Goal: Task Accomplishment & Management: Manage account settings

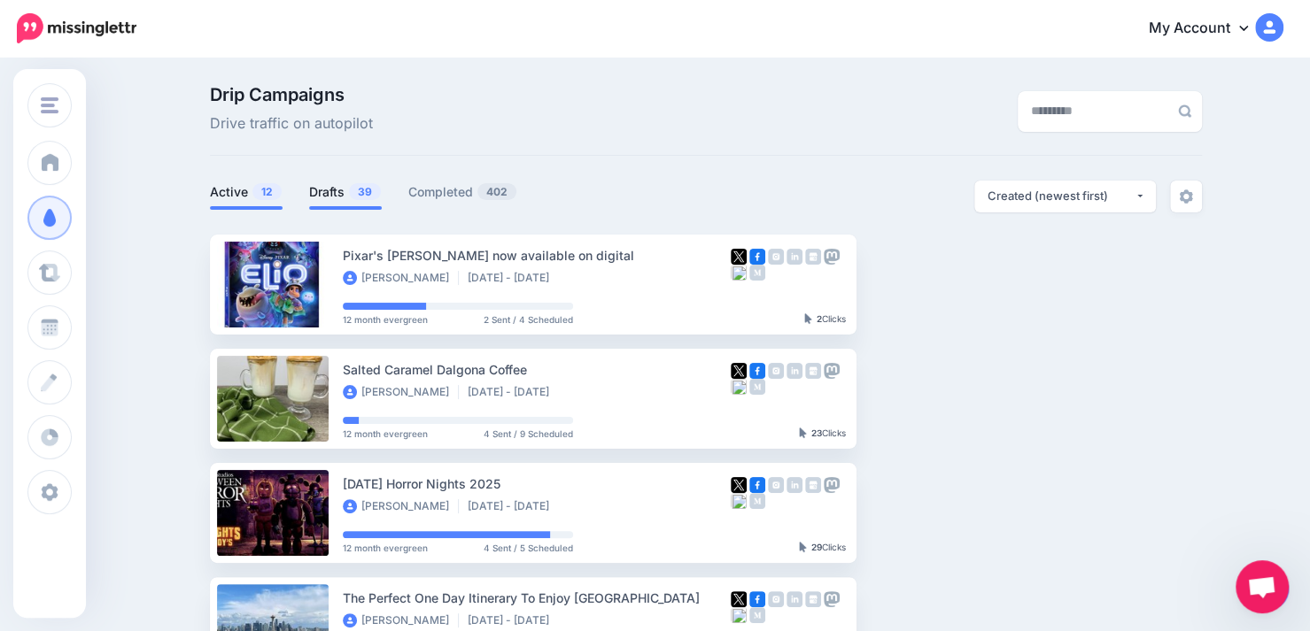
click at [344, 190] on link "Drafts 39" at bounding box center [345, 192] width 73 height 21
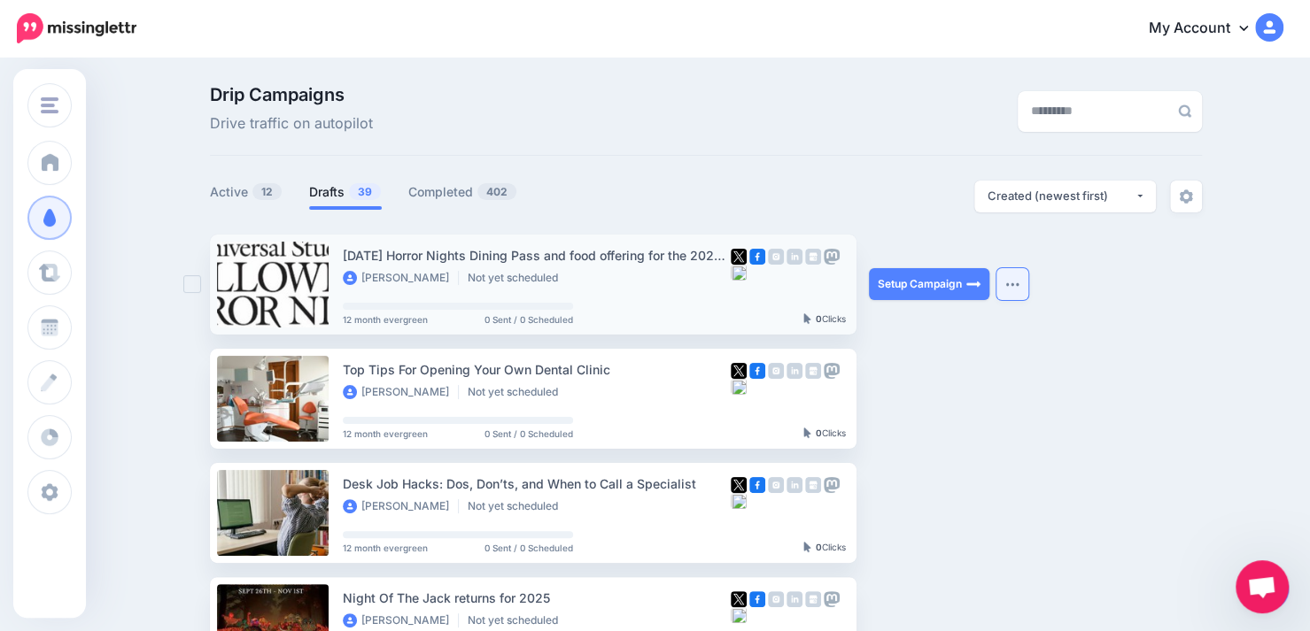
click at [1014, 288] on button "button" at bounding box center [1012, 284] width 32 height 32
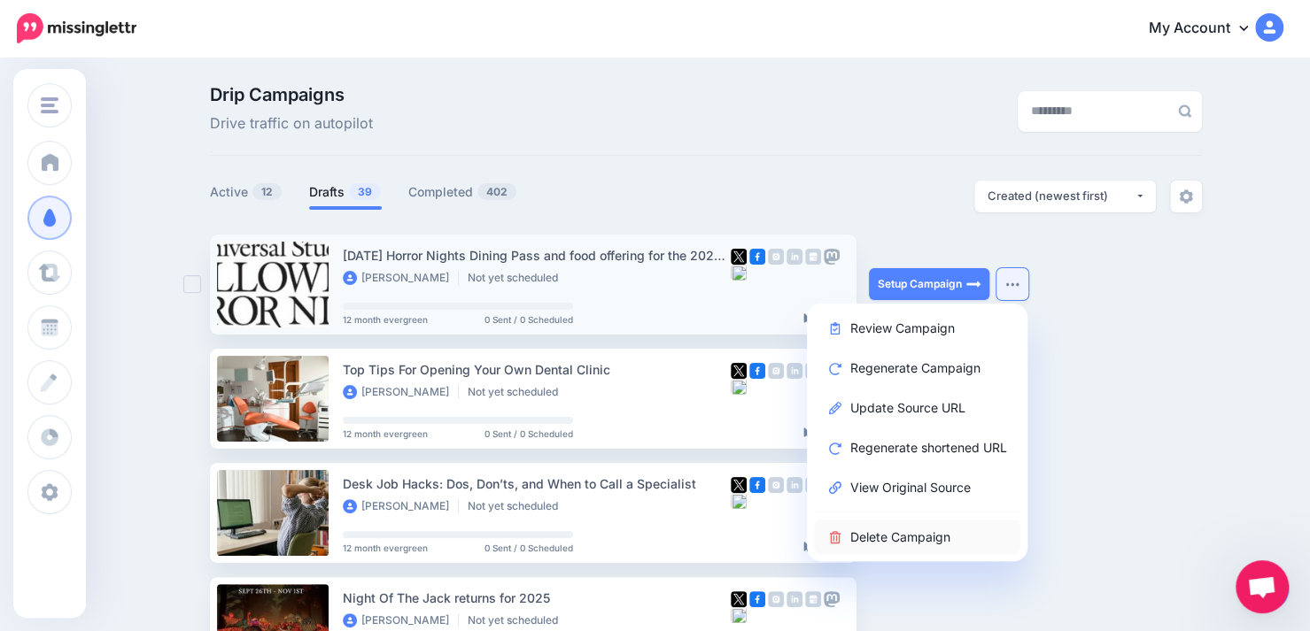
click at [921, 539] on link "Delete Campaign" at bounding box center [917, 537] width 206 height 35
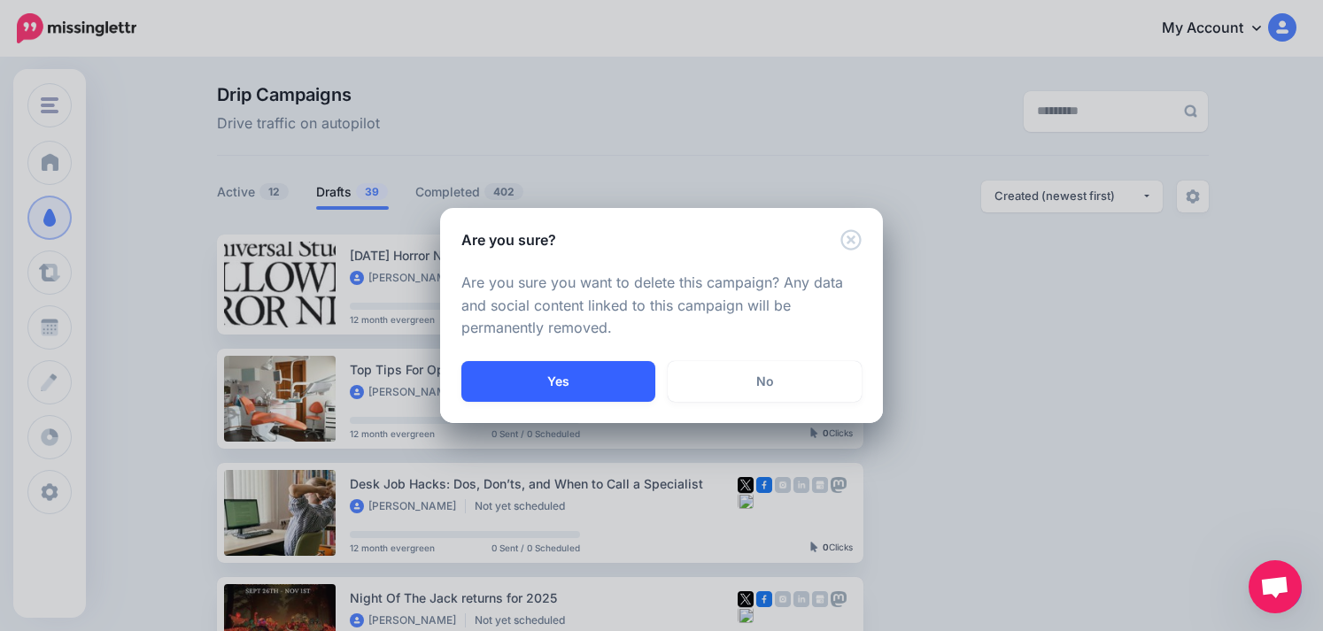
click at [578, 387] on button "Yes" at bounding box center [558, 381] width 194 height 41
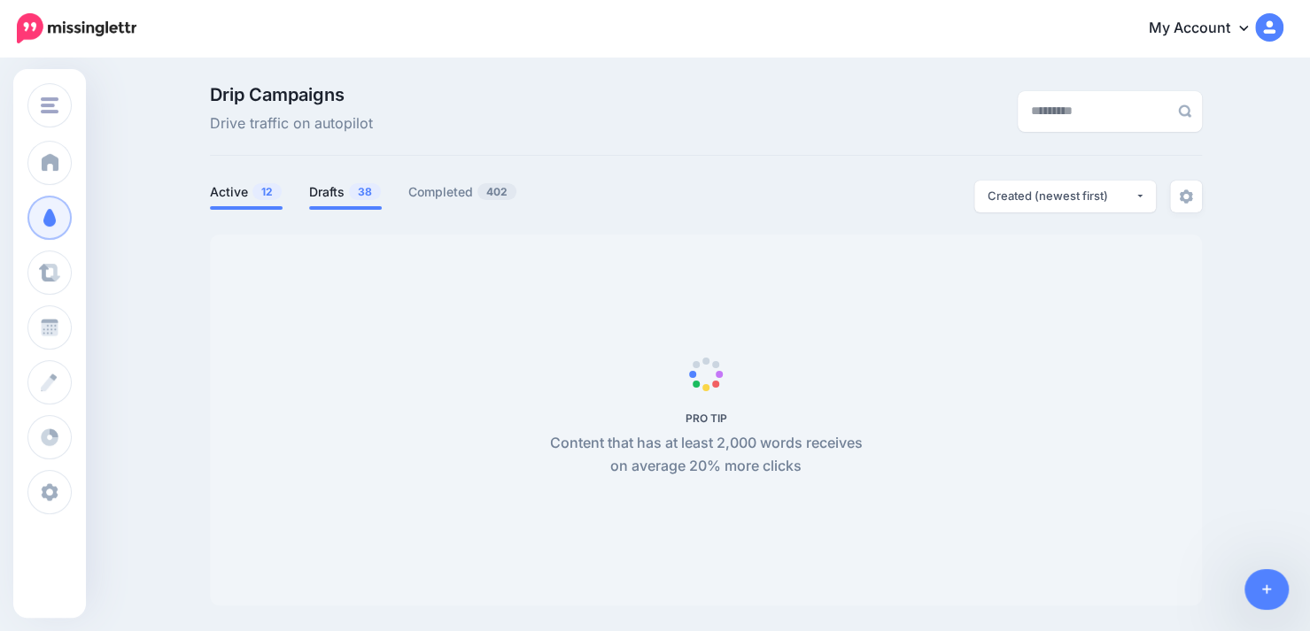
click at [336, 194] on link "Drafts 38" at bounding box center [345, 192] width 73 height 21
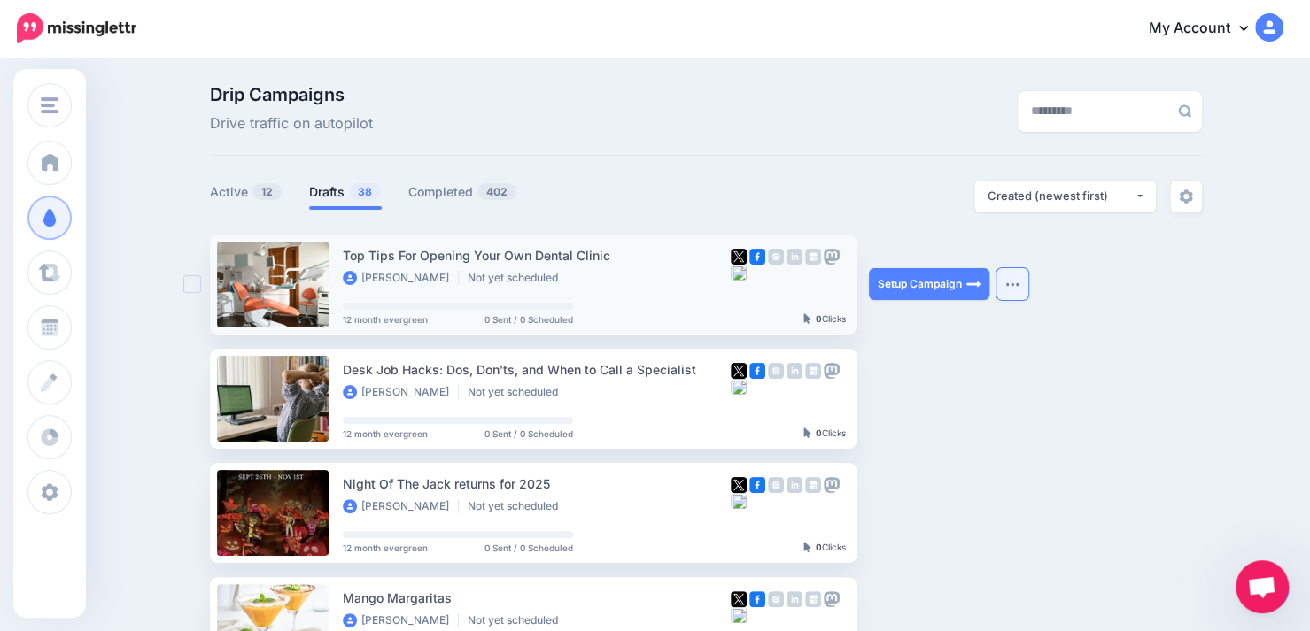
click at [1017, 288] on button "button" at bounding box center [1012, 284] width 32 height 32
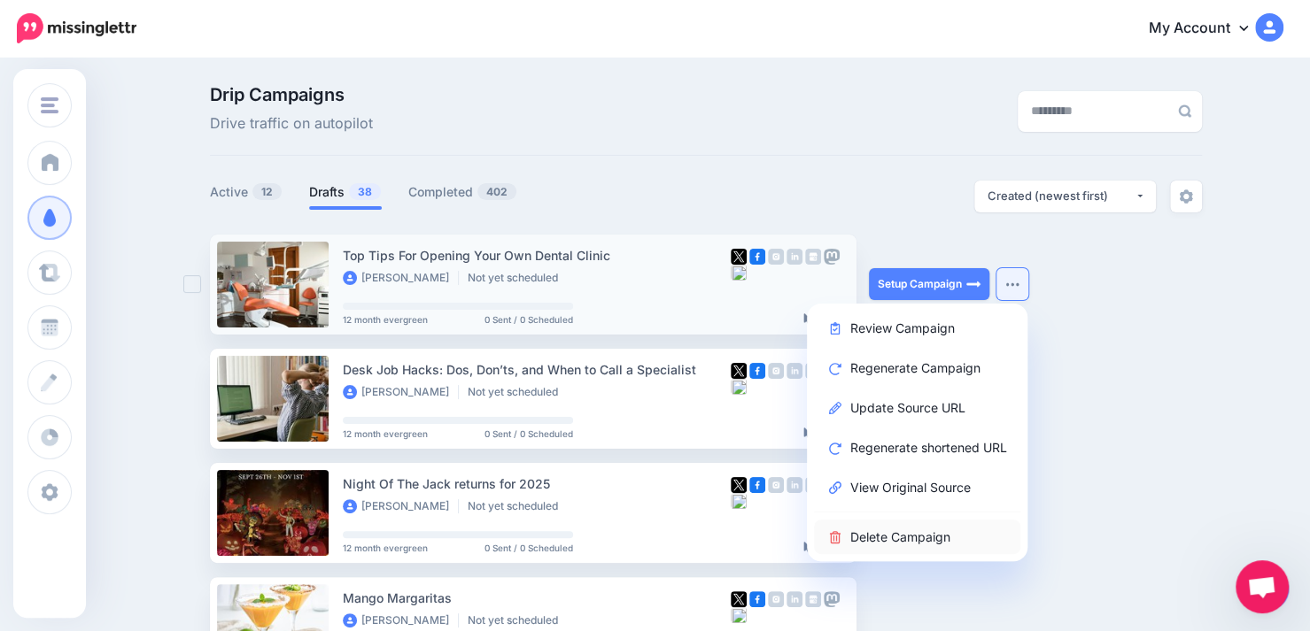
click at [896, 539] on link "Delete Campaign" at bounding box center [917, 537] width 206 height 35
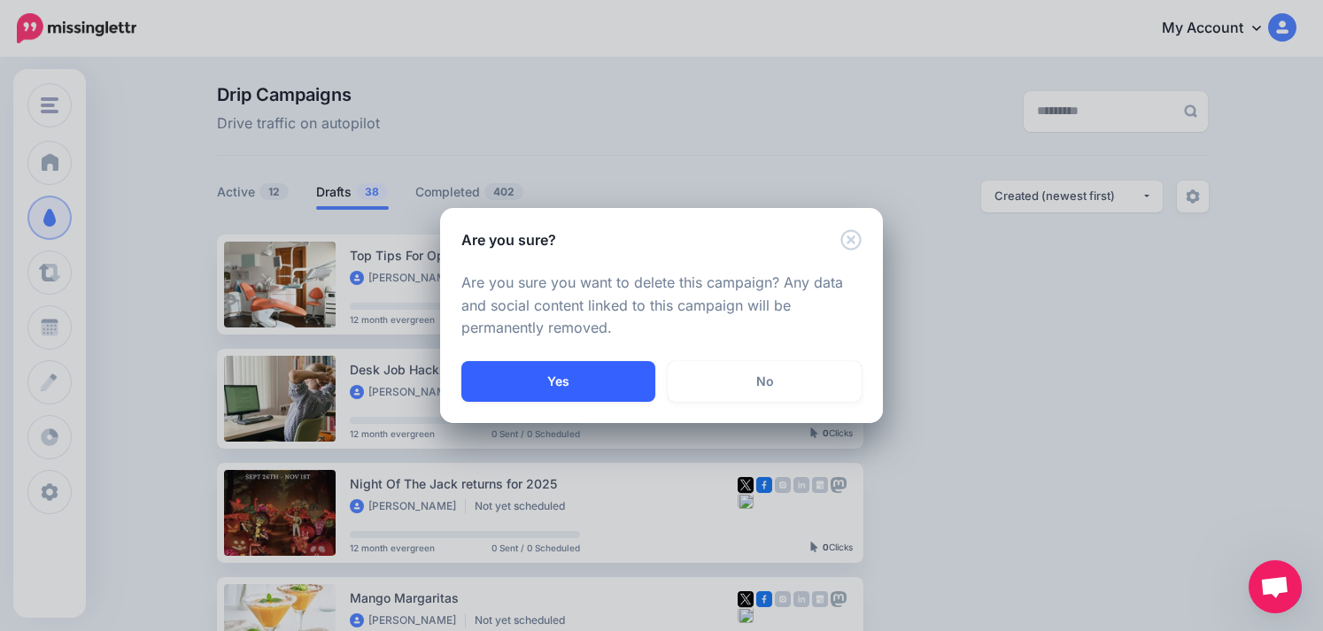
click at [609, 384] on button "Yes" at bounding box center [558, 381] width 194 height 41
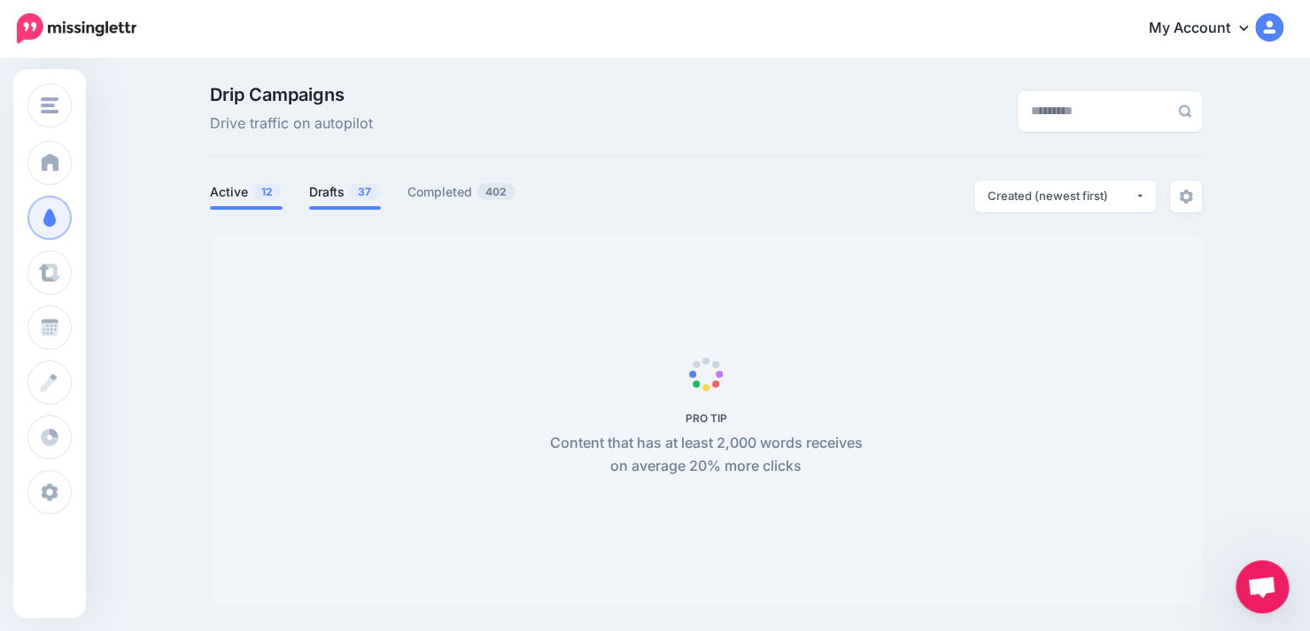
click at [329, 194] on link "Drafts 37" at bounding box center [345, 192] width 72 height 21
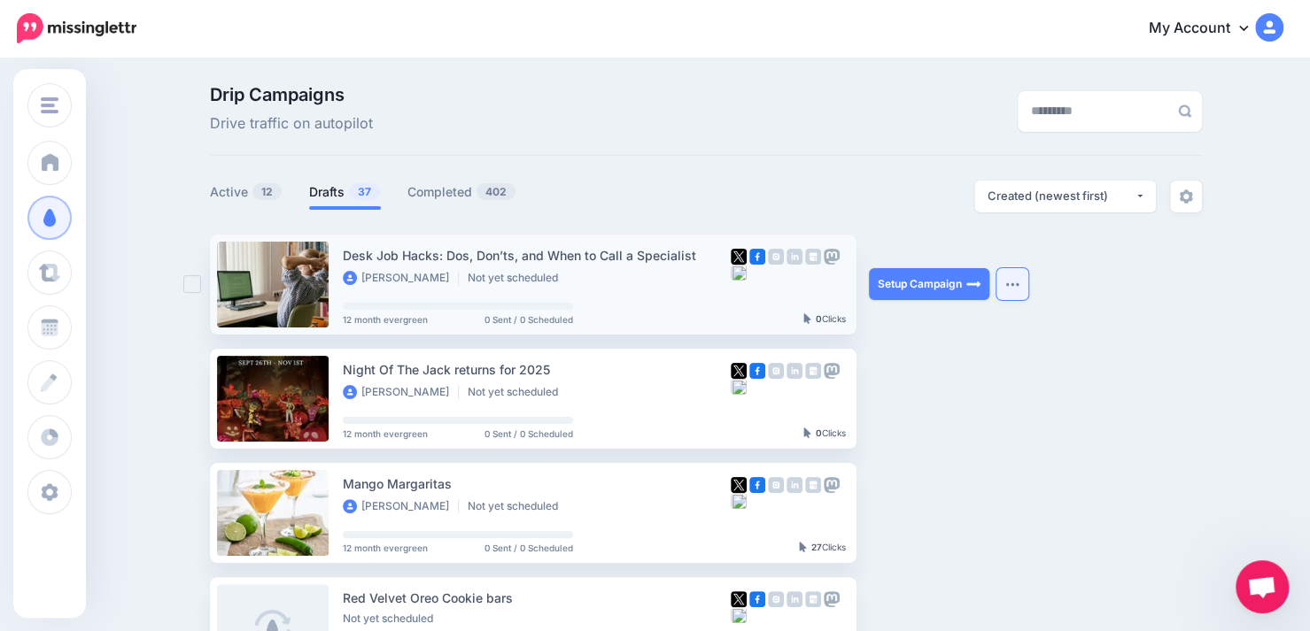
click at [1028, 280] on button "button" at bounding box center [1012, 284] width 32 height 32
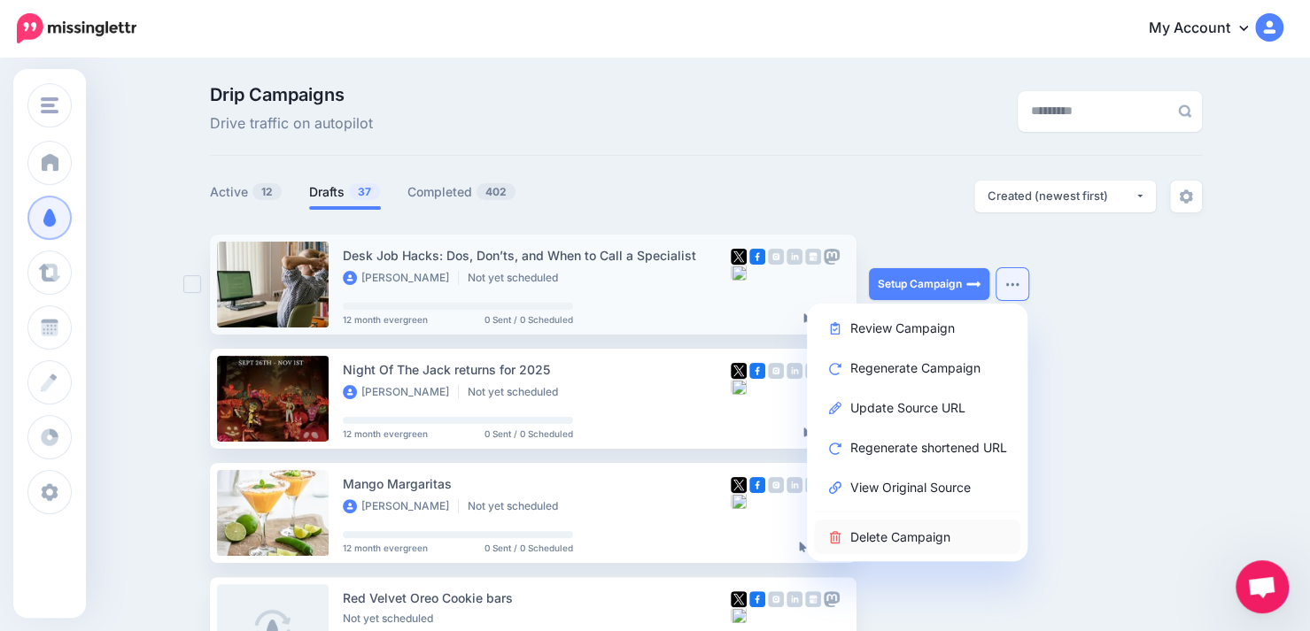
click at [948, 540] on link "Delete Campaign" at bounding box center [917, 537] width 206 height 35
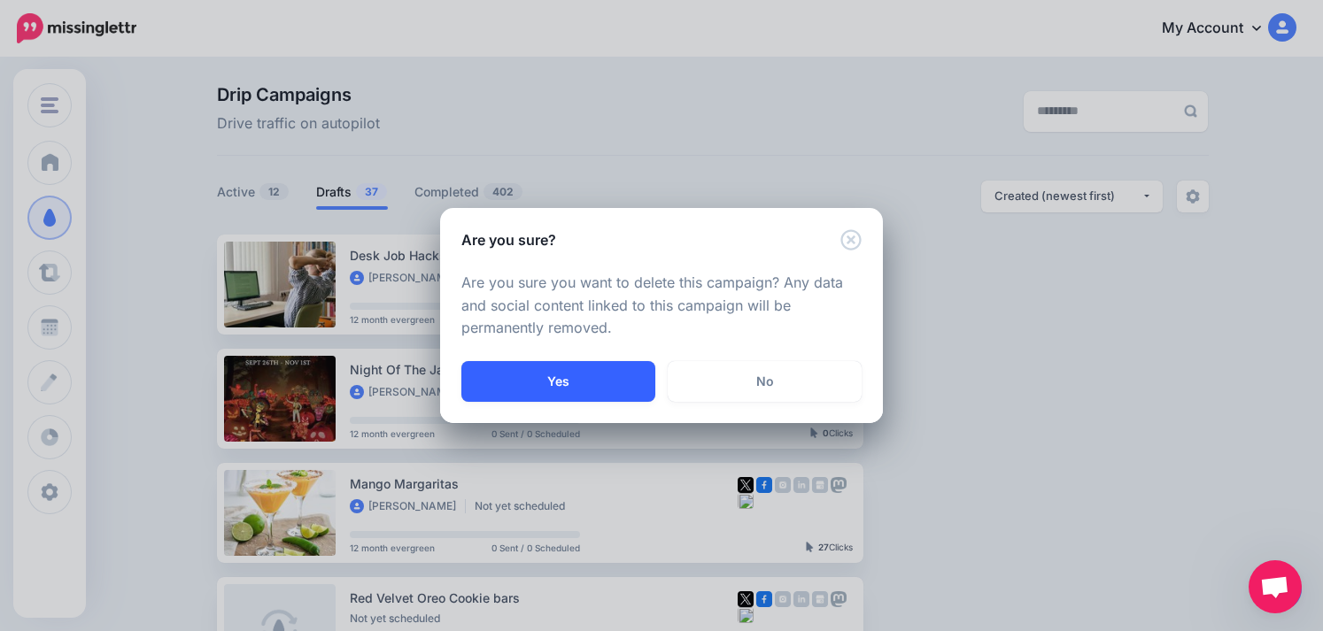
click at [628, 382] on button "Yes" at bounding box center [558, 381] width 194 height 41
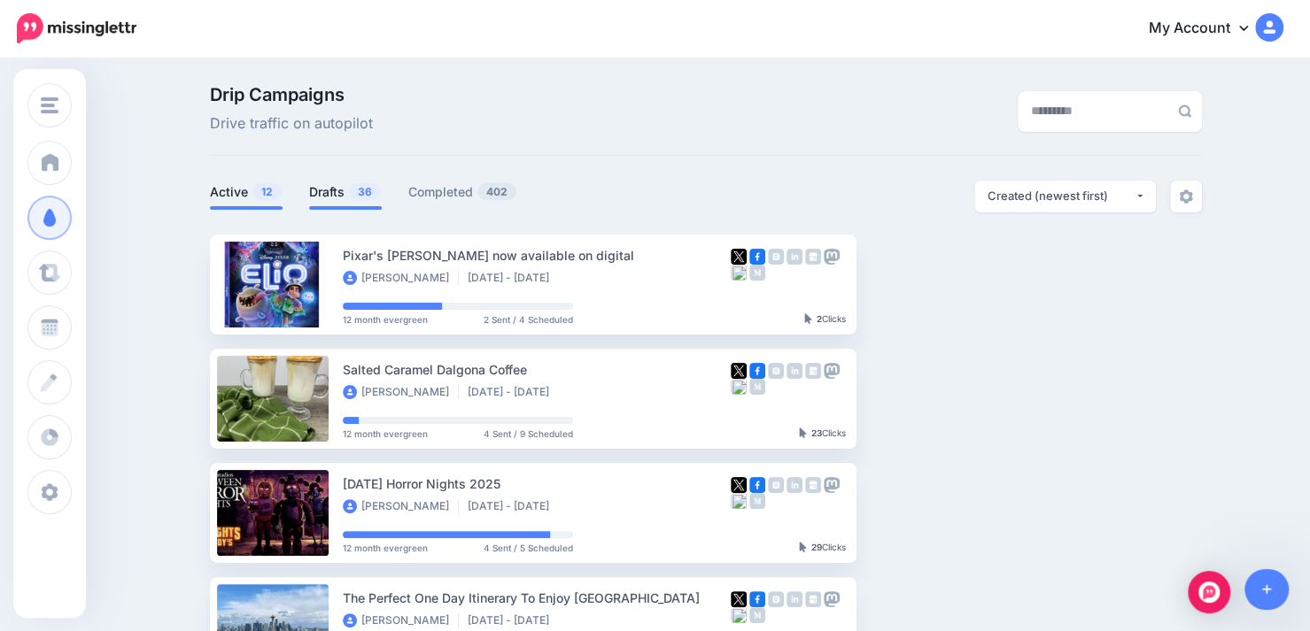
click at [329, 183] on link "Drafts 36" at bounding box center [345, 192] width 73 height 21
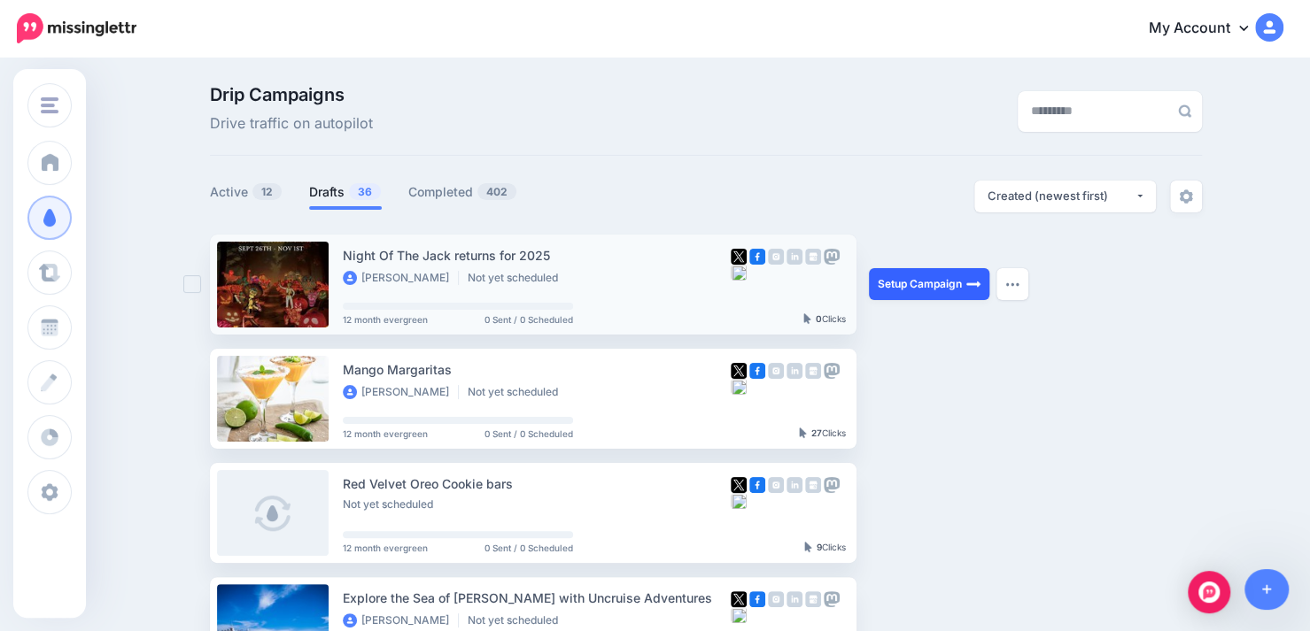
click at [951, 291] on link "Setup Campaign" at bounding box center [929, 284] width 120 height 32
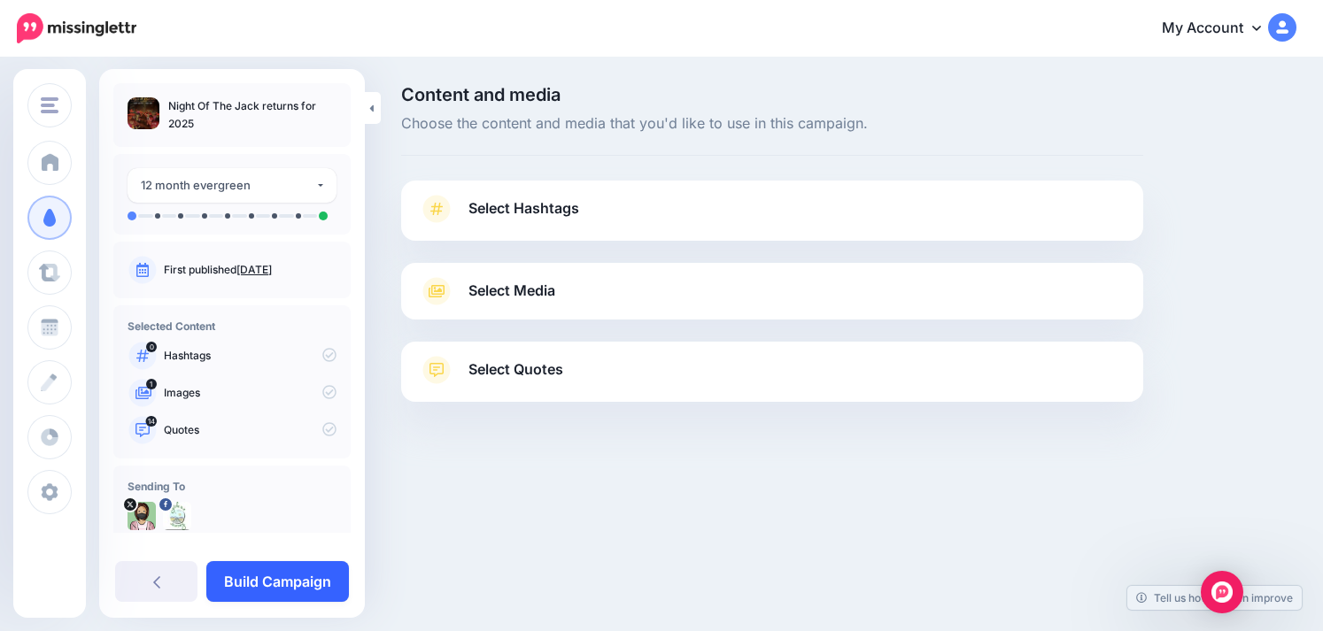
click at [277, 585] on link "Build Campaign" at bounding box center [277, 581] width 143 height 41
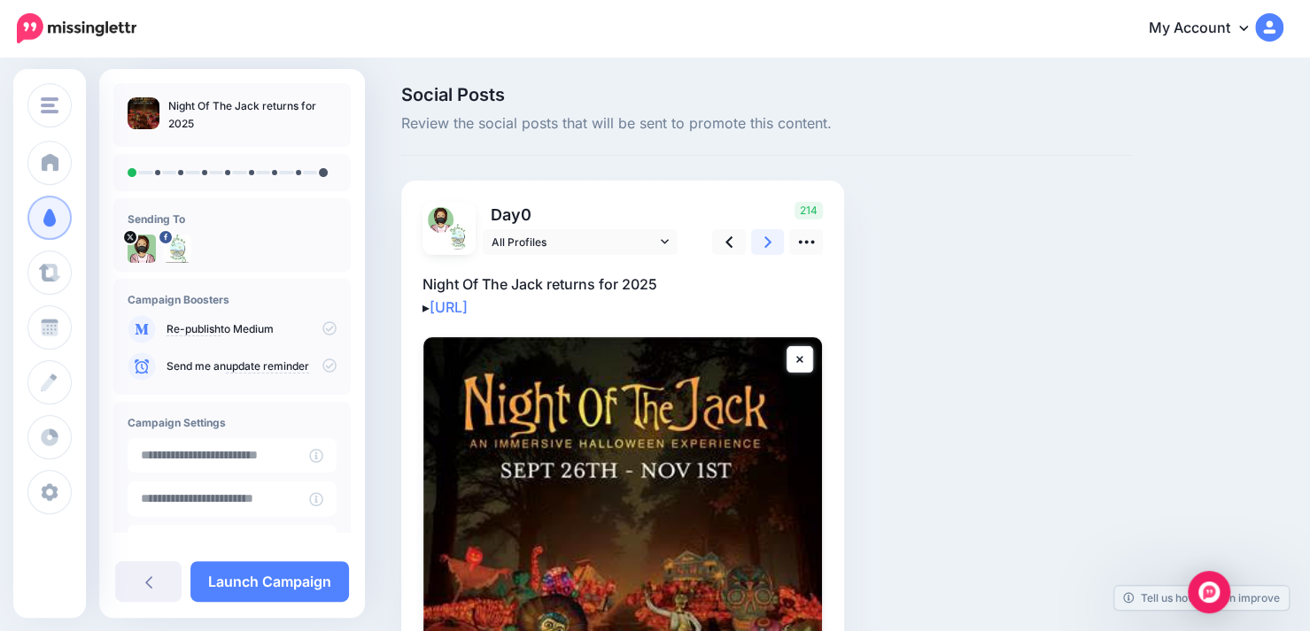
click at [765, 247] on icon at bounding box center [767, 242] width 7 height 12
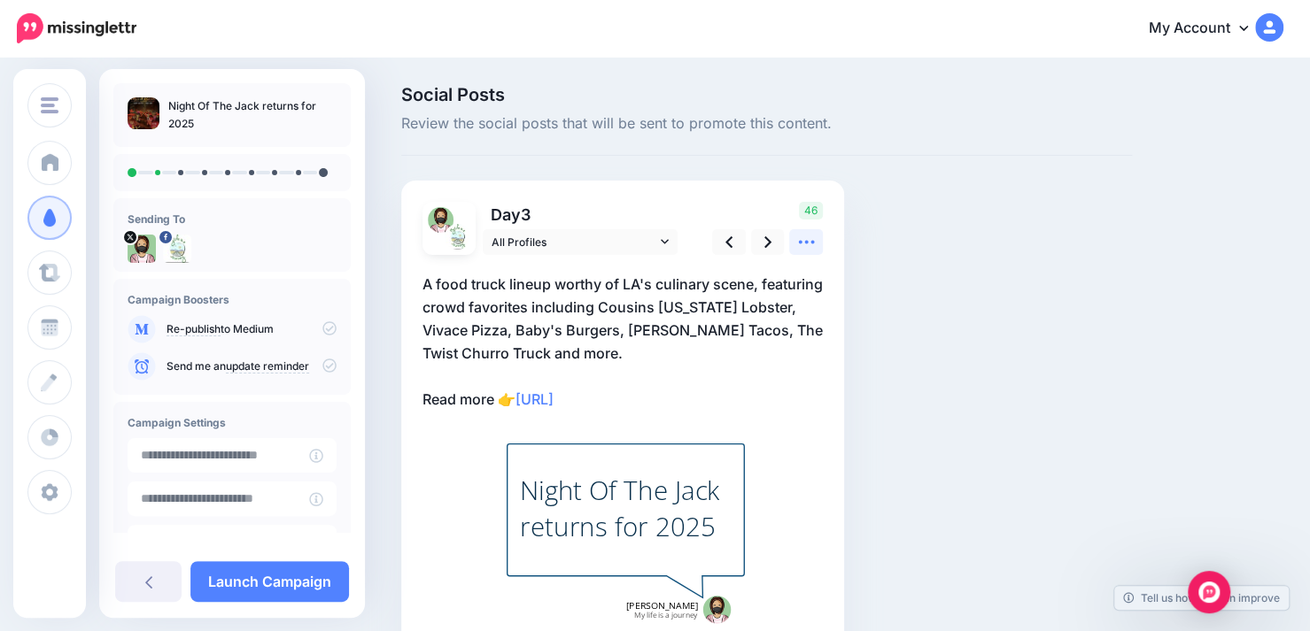
click at [794, 238] on link at bounding box center [806, 242] width 34 height 26
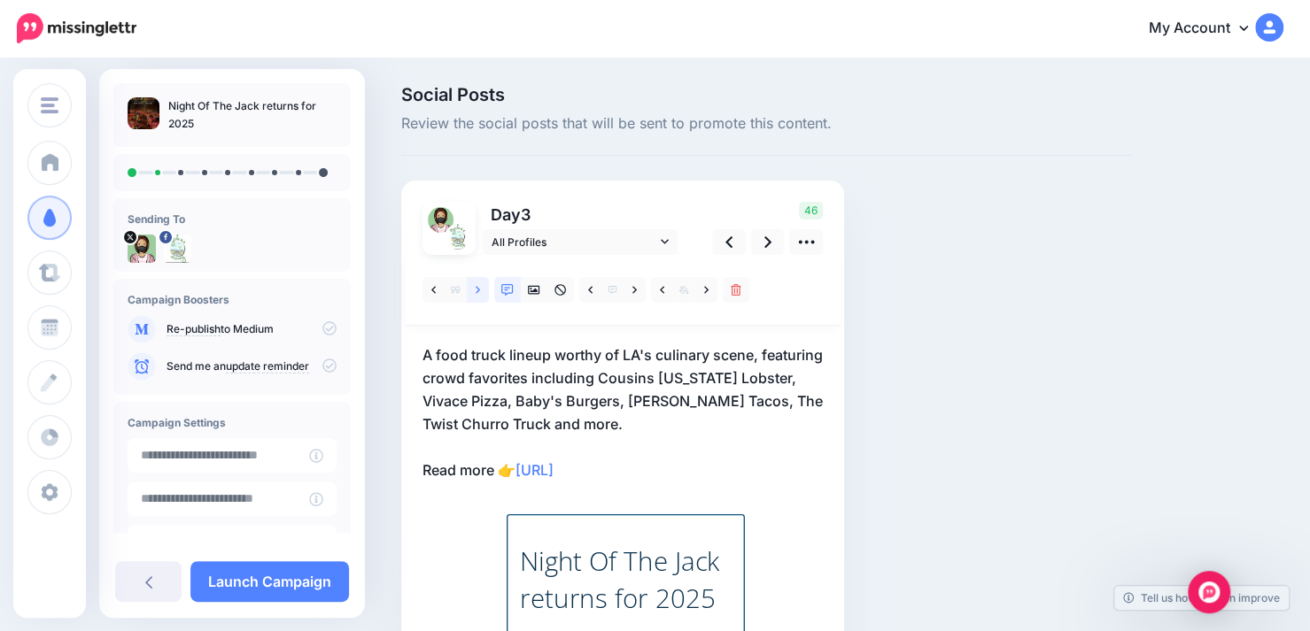
click at [478, 290] on icon at bounding box center [478, 289] width 4 height 7
click at [774, 242] on link at bounding box center [768, 242] width 34 height 26
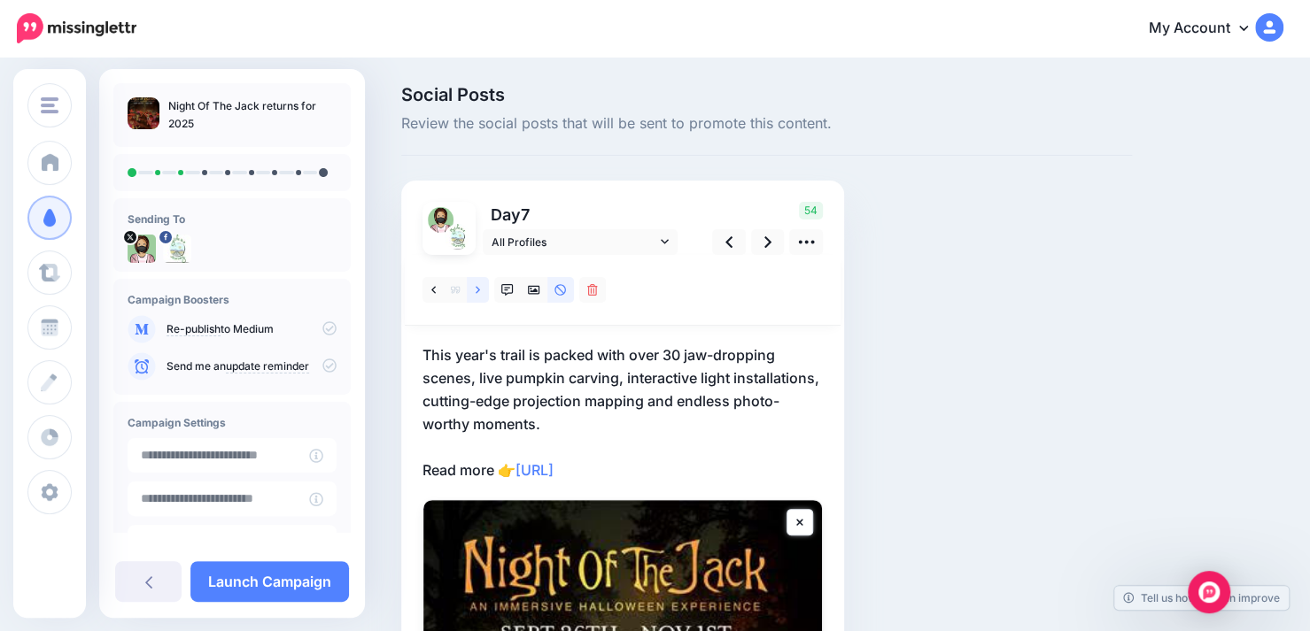
click at [483, 283] on link at bounding box center [478, 290] width 22 height 26
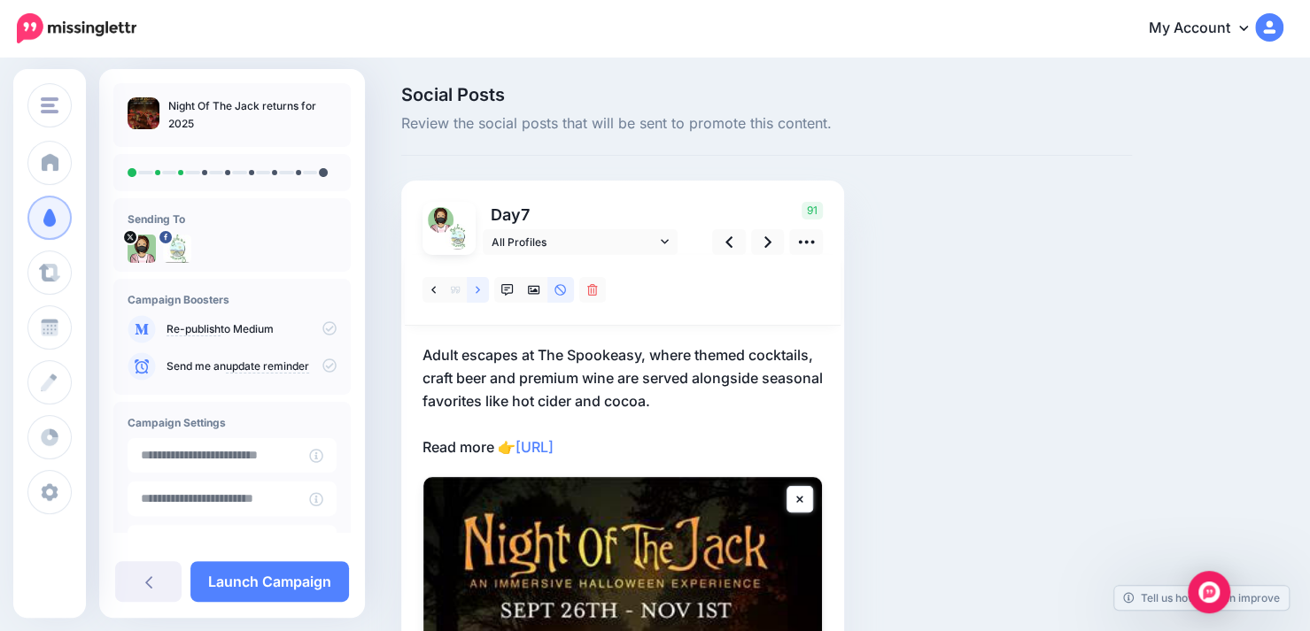
click at [478, 295] on icon at bounding box center [478, 290] width 4 height 12
click at [770, 244] on icon at bounding box center [767, 242] width 7 height 19
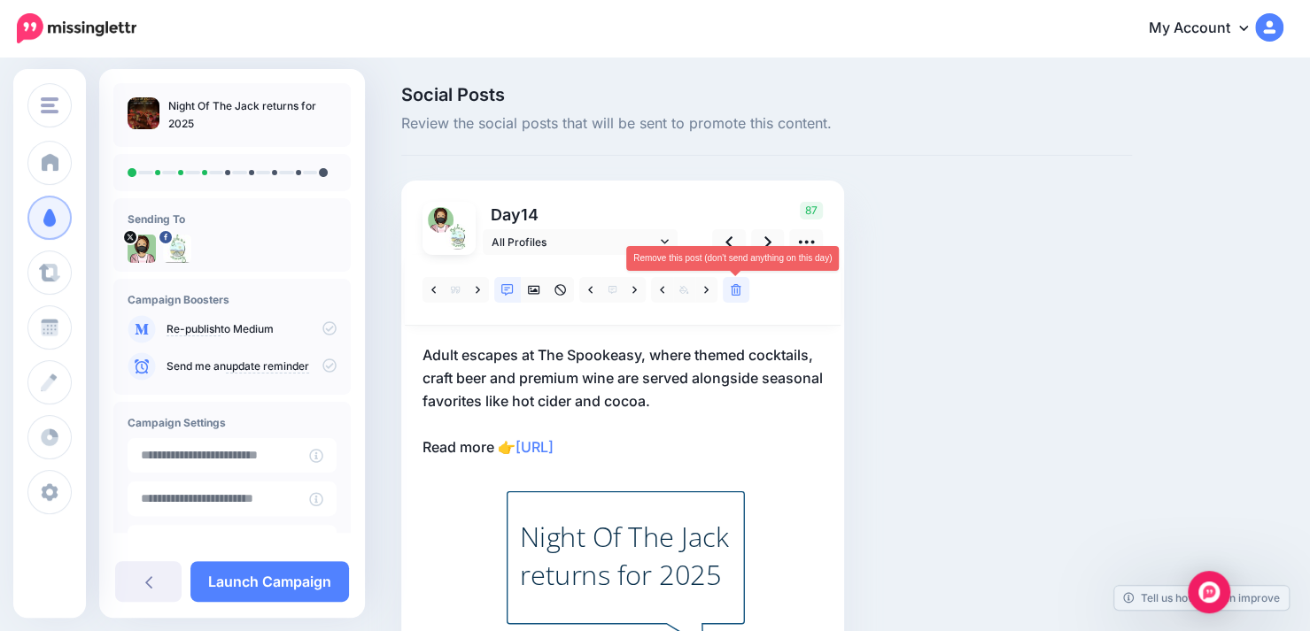
click at [740, 291] on icon at bounding box center [736, 290] width 11 height 12
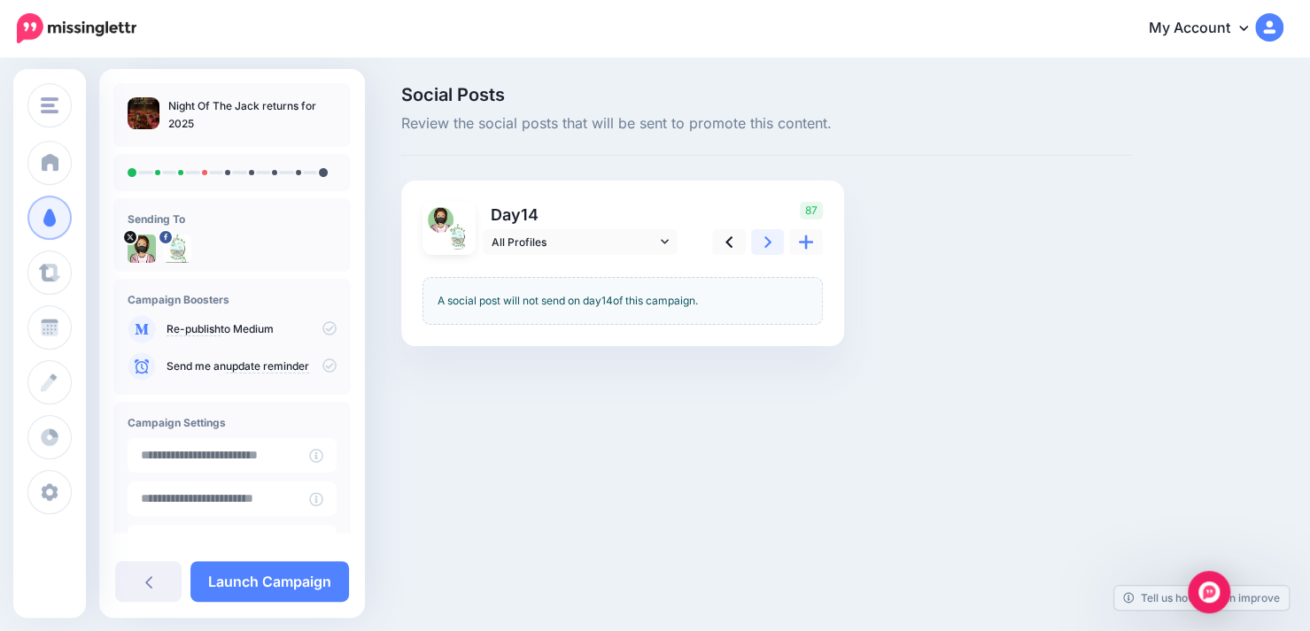
click at [762, 244] on link at bounding box center [768, 242] width 34 height 26
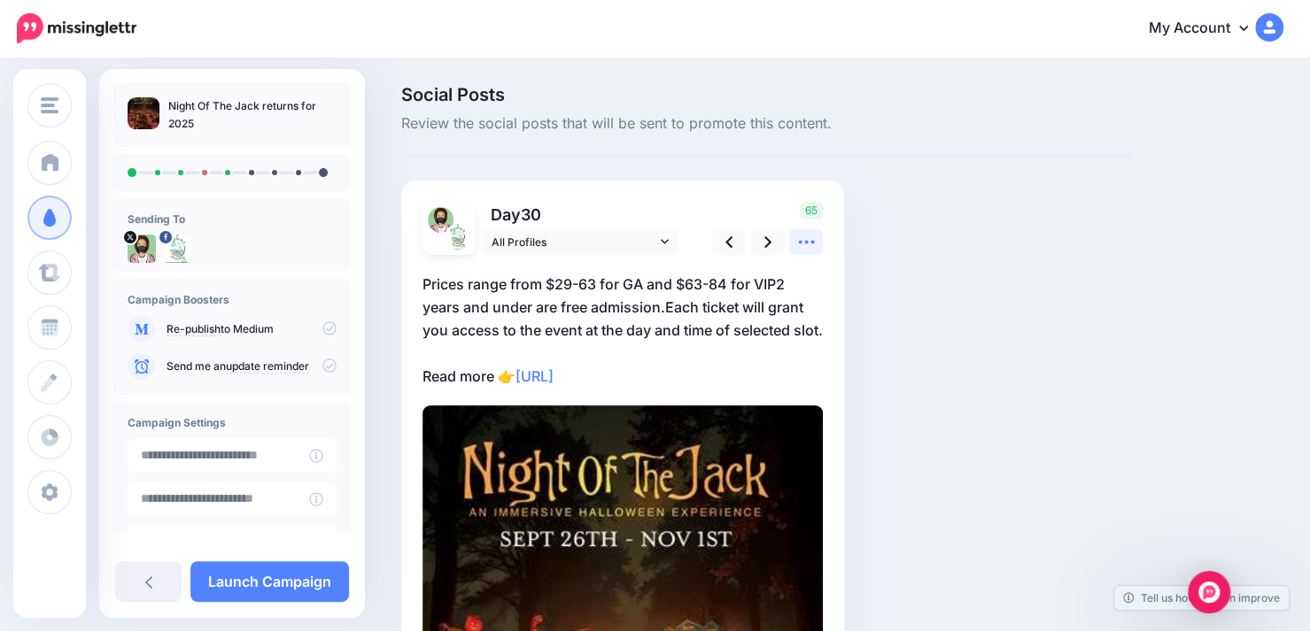
click at [805, 246] on icon at bounding box center [806, 242] width 19 height 19
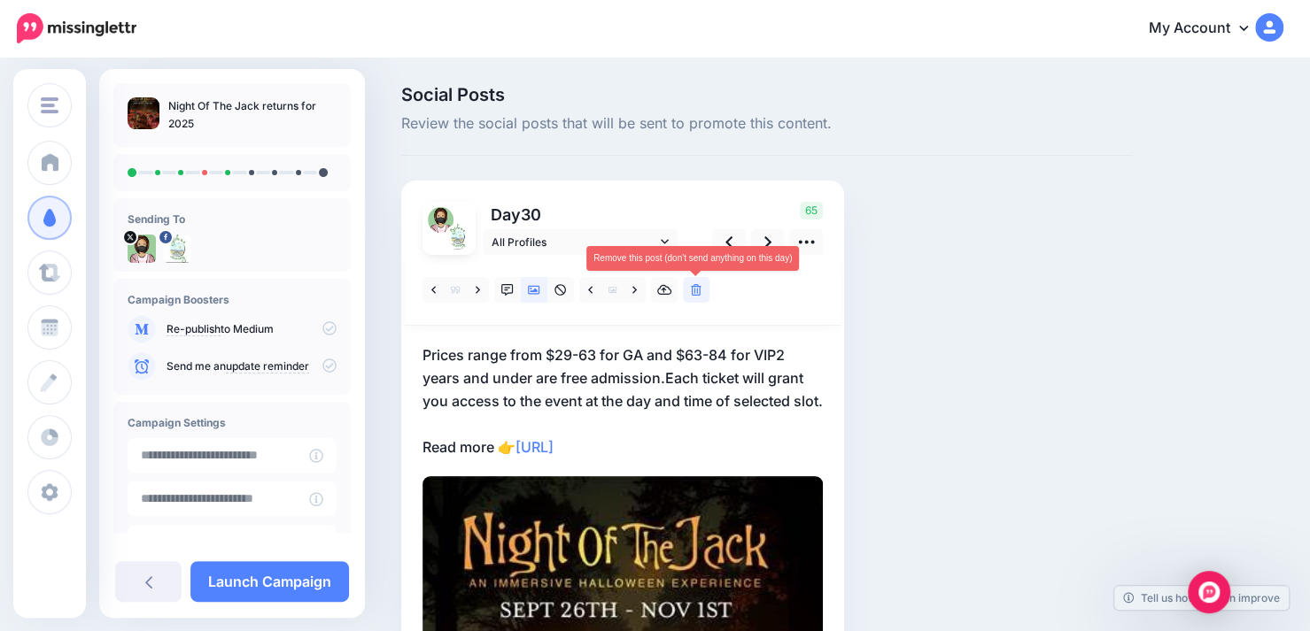
click at [700, 288] on icon at bounding box center [696, 290] width 11 height 12
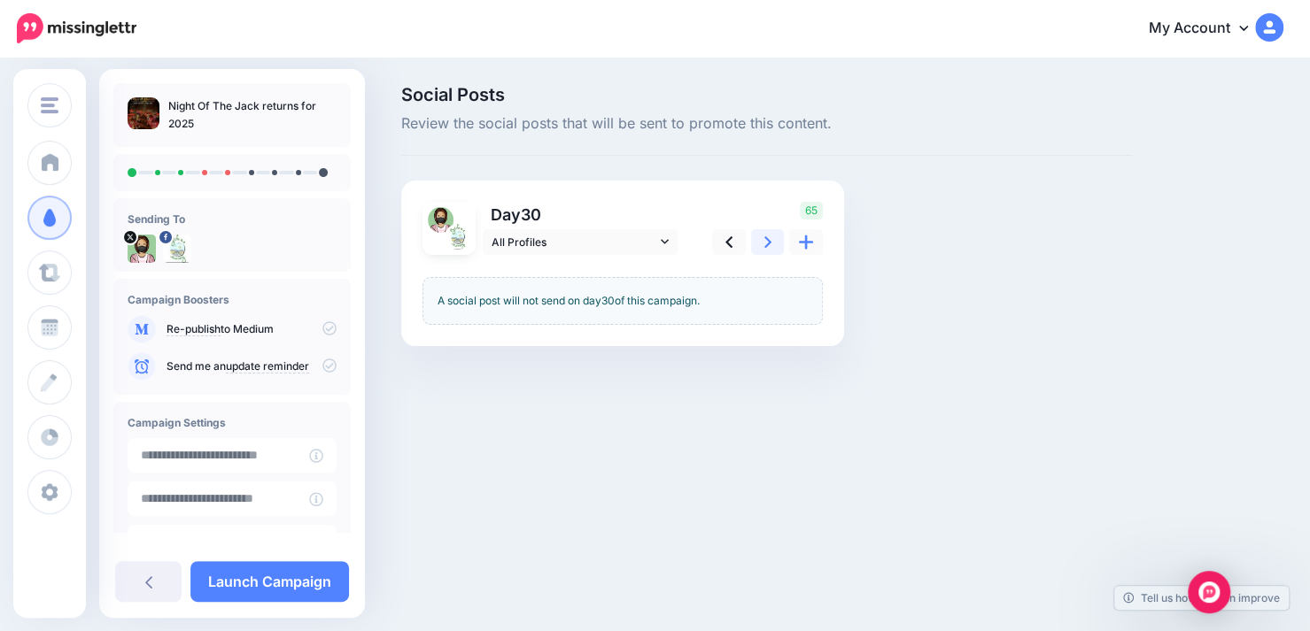
click at [769, 245] on icon at bounding box center [767, 242] width 7 height 19
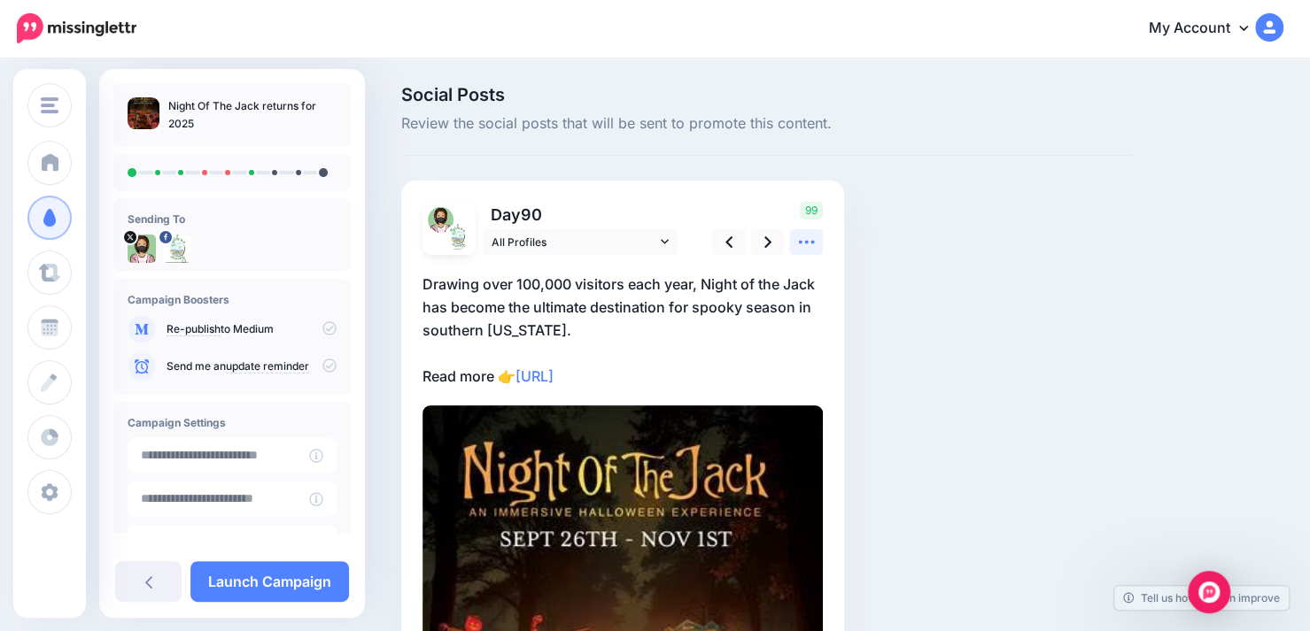
click at [802, 244] on icon at bounding box center [806, 242] width 19 height 19
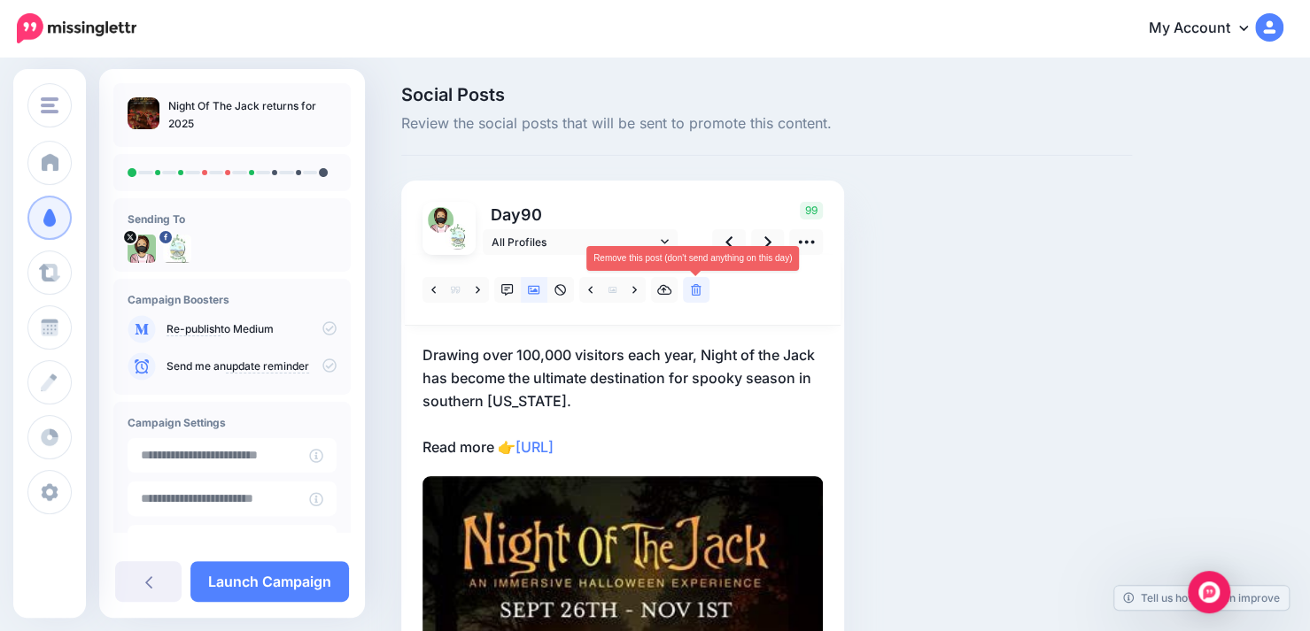
click at [692, 295] on icon at bounding box center [696, 290] width 11 height 12
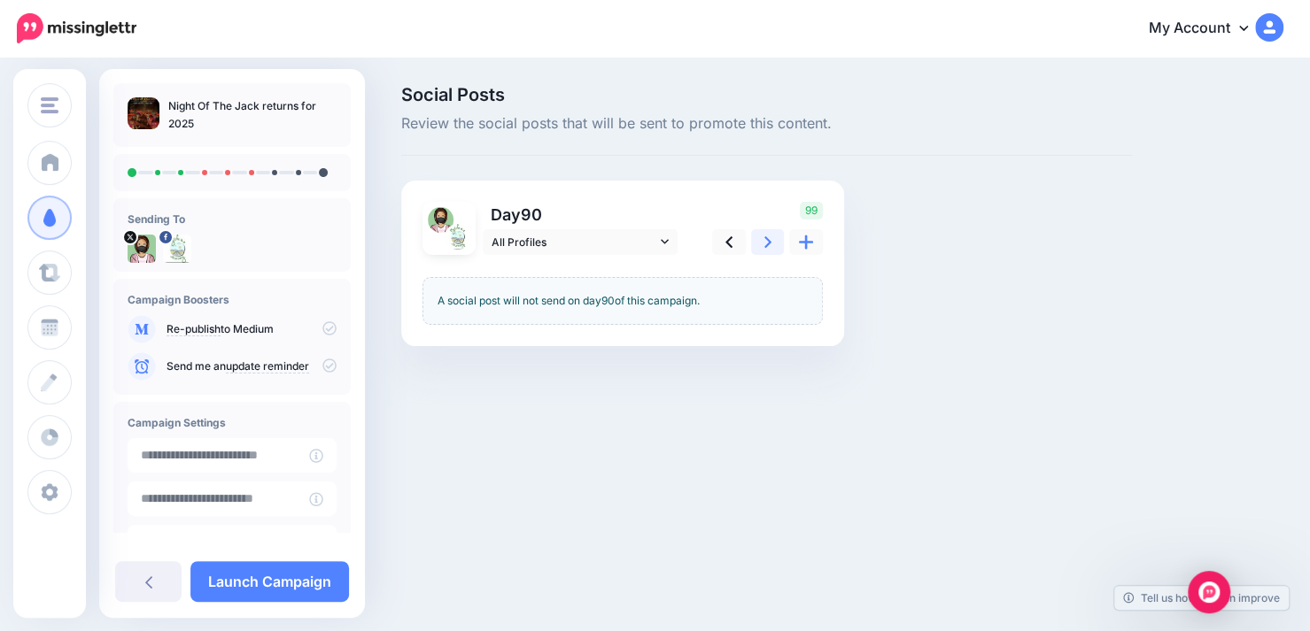
click at [763, 247] on link at bounding box center [768, 242] width 34 height 26
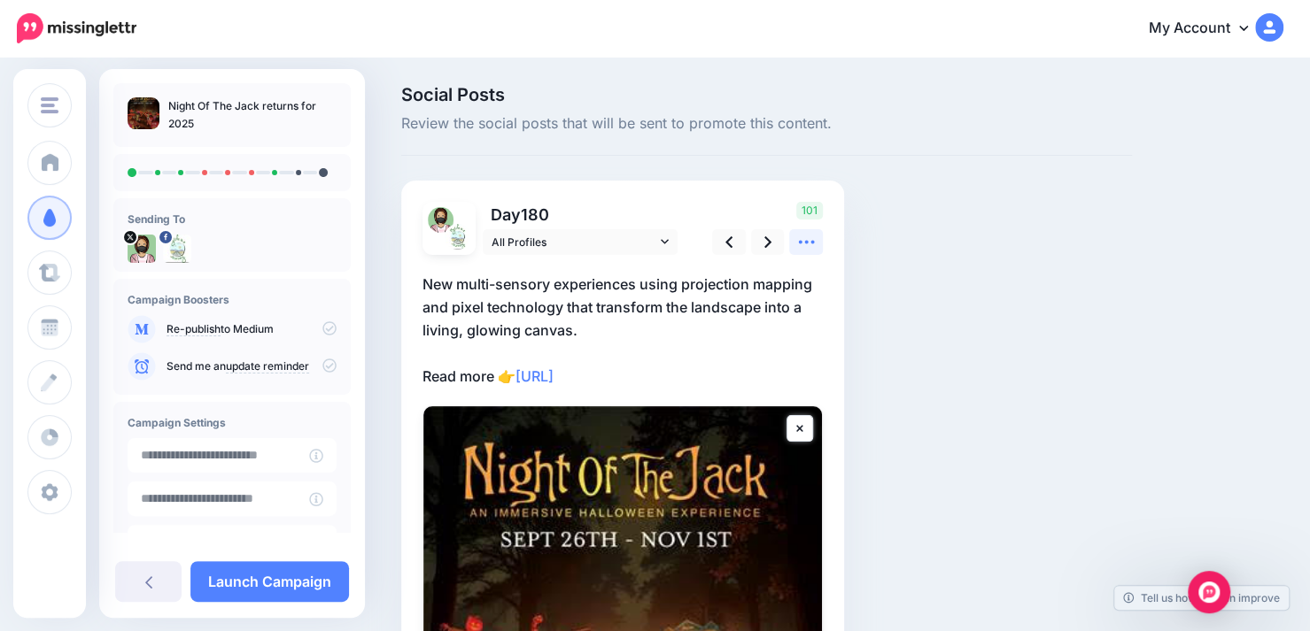
click at [797, 242] on icon at bounding box center [806, 242] width 19 height 19
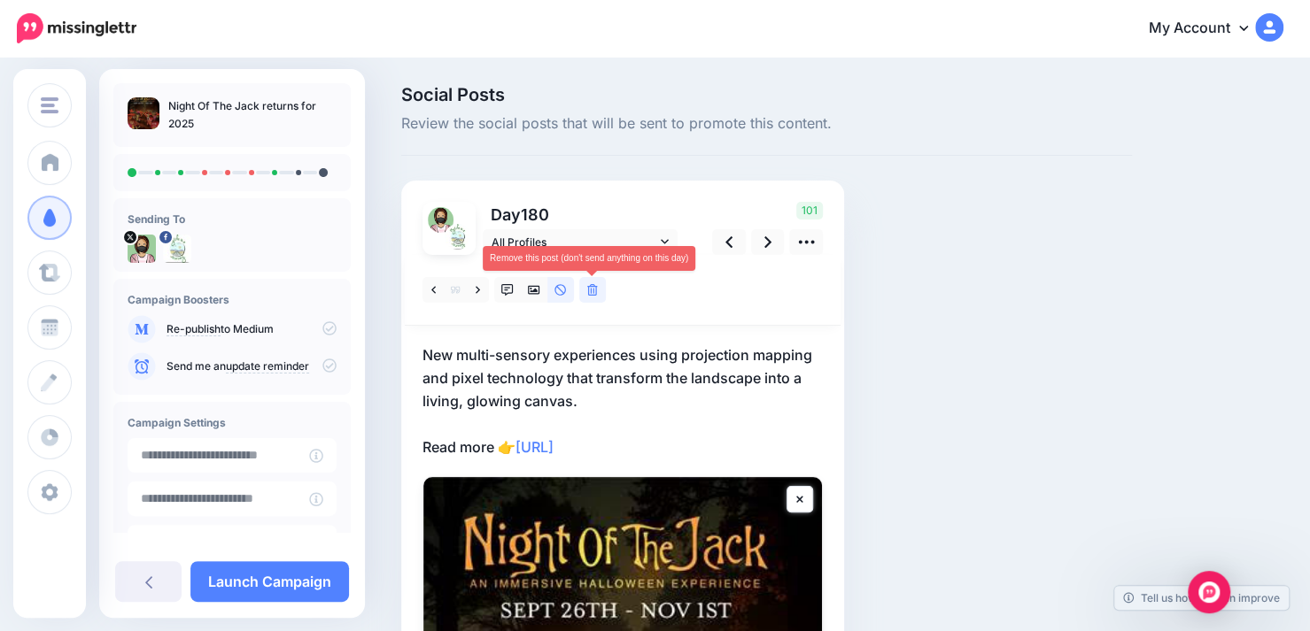
click at [600, 291] on link at bounding box center [592, 290] width 27 height 26
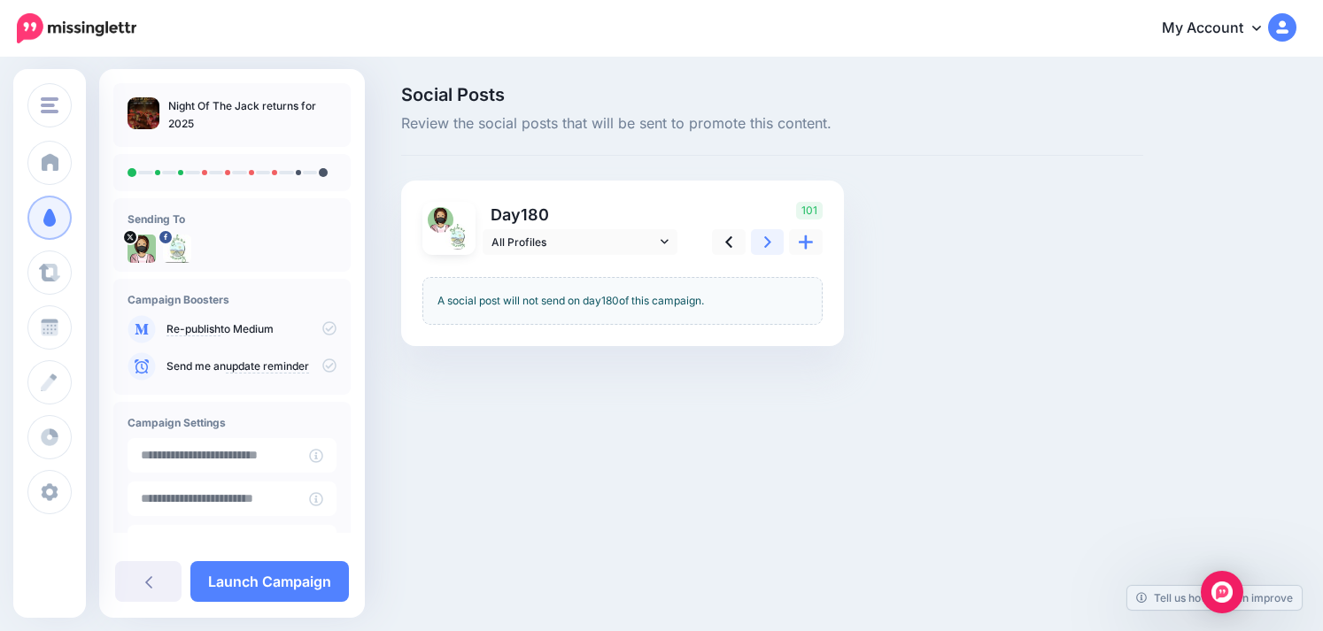
click at [765, 242] on icon at bounding box center [767, 242] width 7 height 19
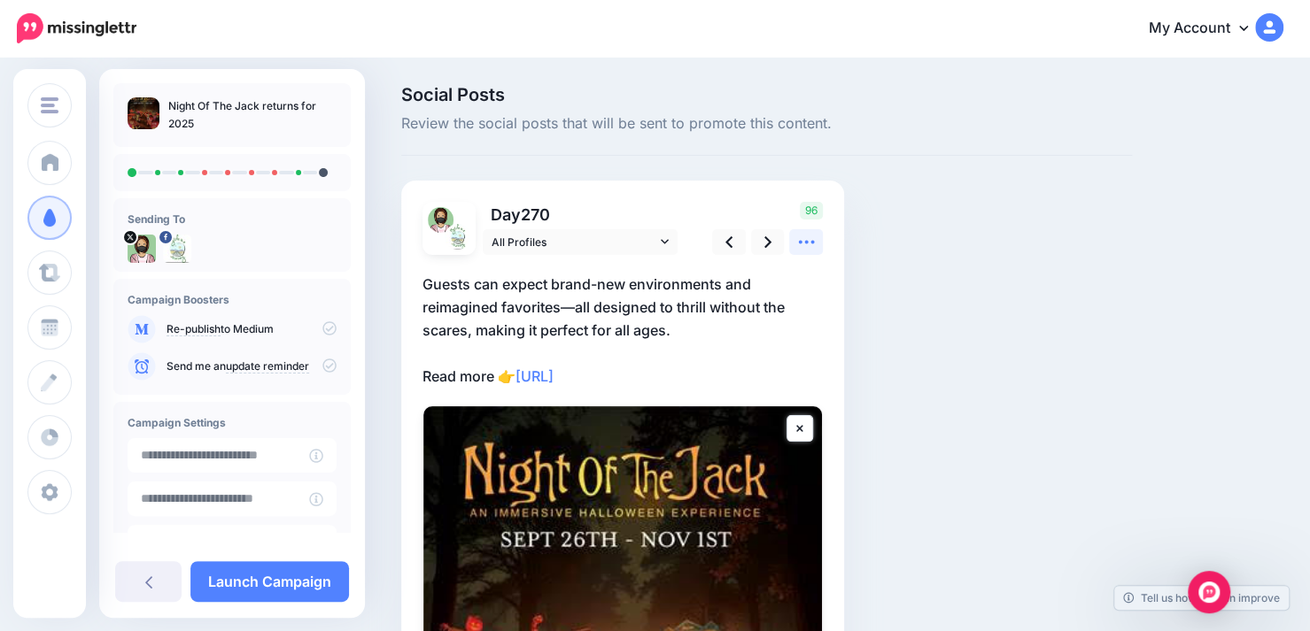
click at [806, 247] on icon at bounding box center [806, 242] width 19 height 19
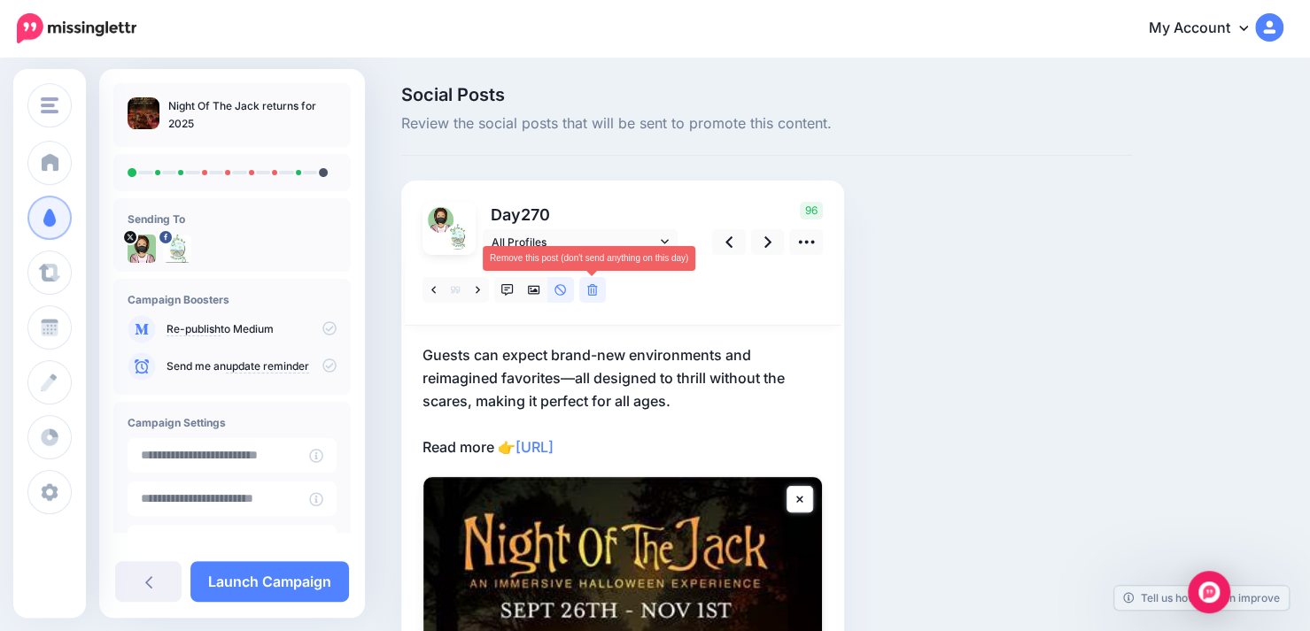
click at [590, 298] on link at bounding box center [592, 290] width 27 height 26
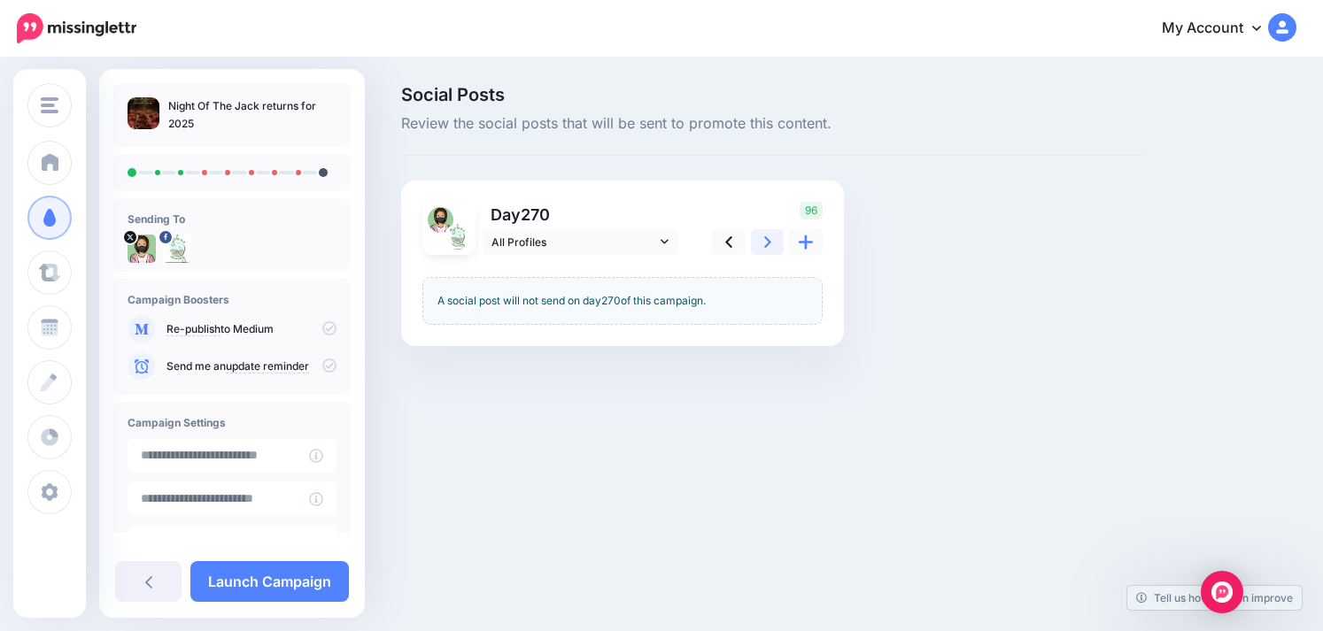
click at [765, 247] on icon at bounding box center [767, 242] width 7 height 12
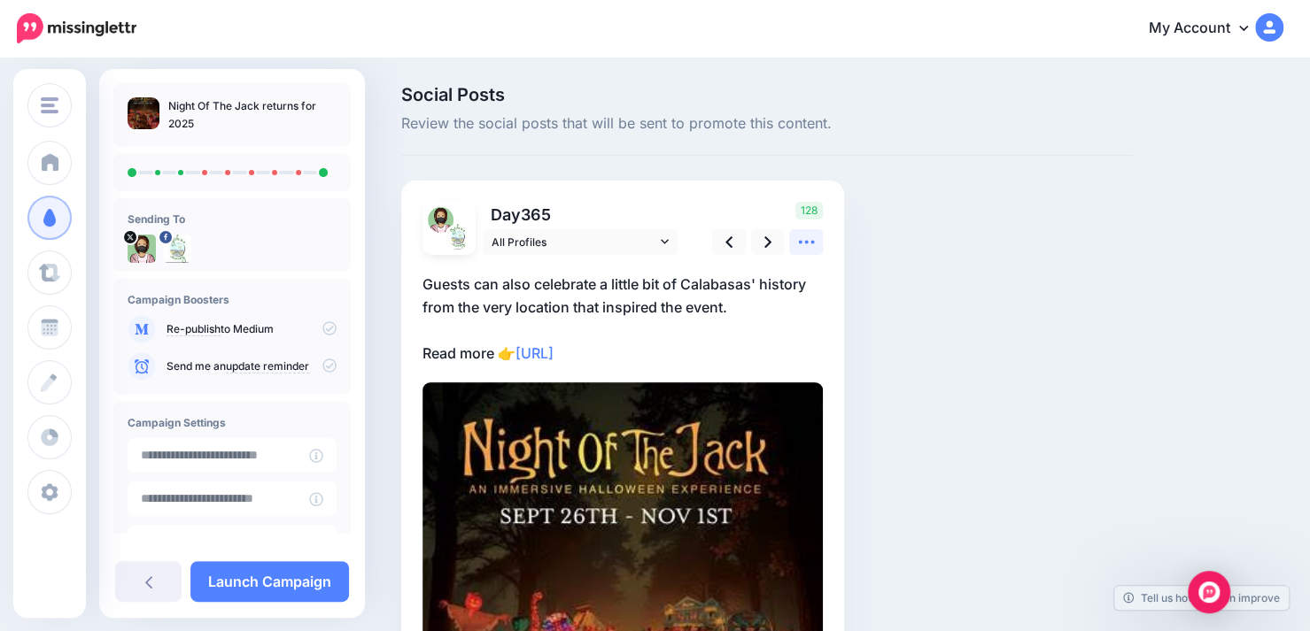
click at [811, 236] on icon at bounding box center [806, 242] width 19 height 19
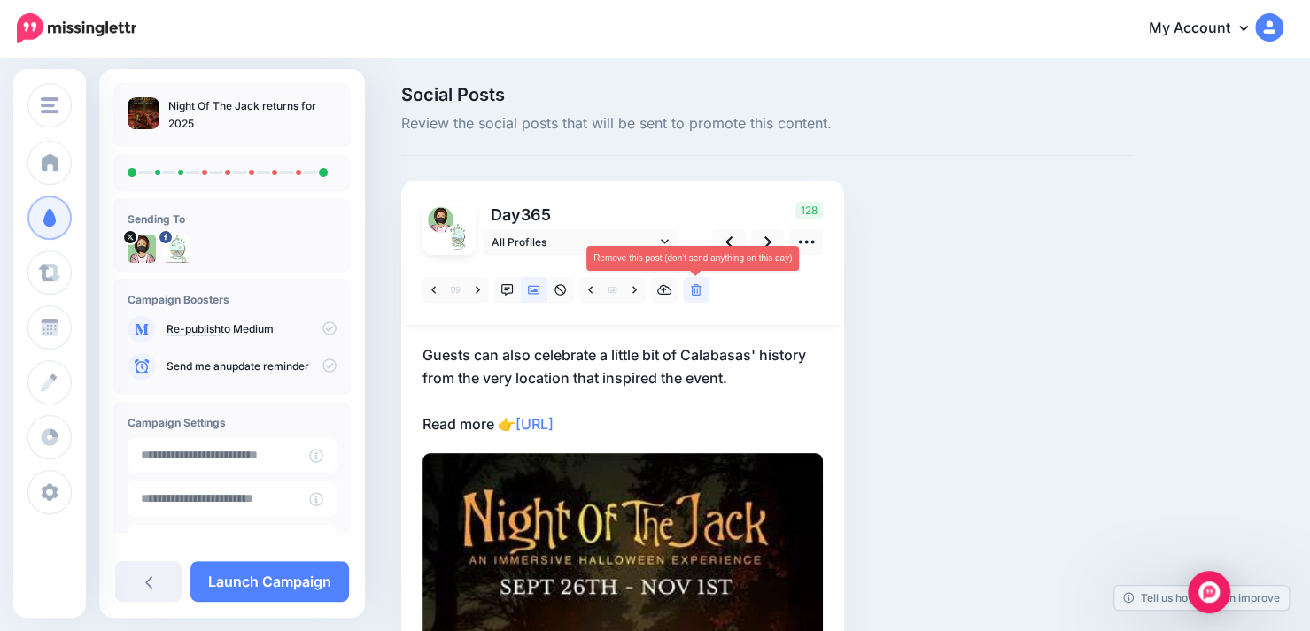
click at [695, 290] on icon at bounding box center [696, 290] width 11 height 12
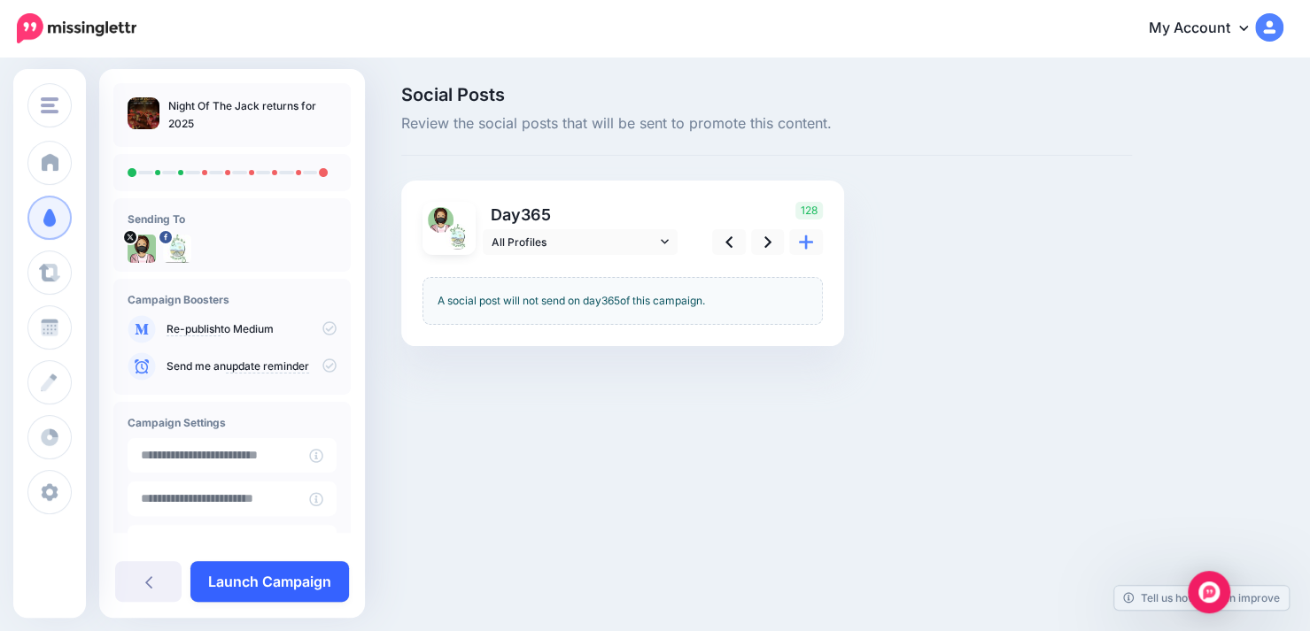
click at [267, 582] on link "Launch Campaign" at bounding box center [269, 581] width 159 height 41
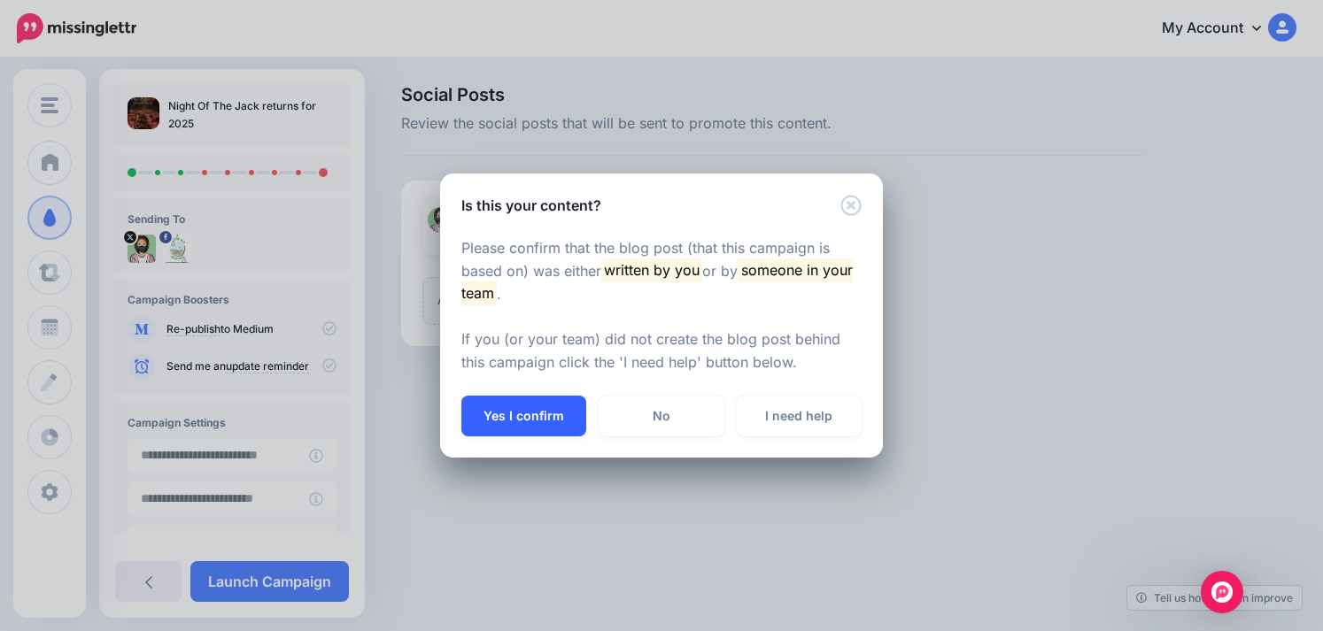
click at [545, 420] on button "Yes I confirm" at bounding box center [523, 416] width 125 height 41
